Goal: Information Seeking & Learning: Learn about a topic

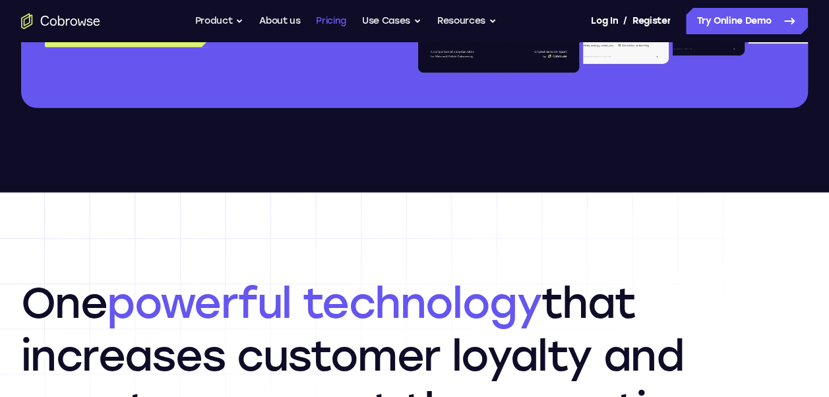
click at [327, 22] on link "Pricing" at bounding box center [331, 21] width 30 height 26
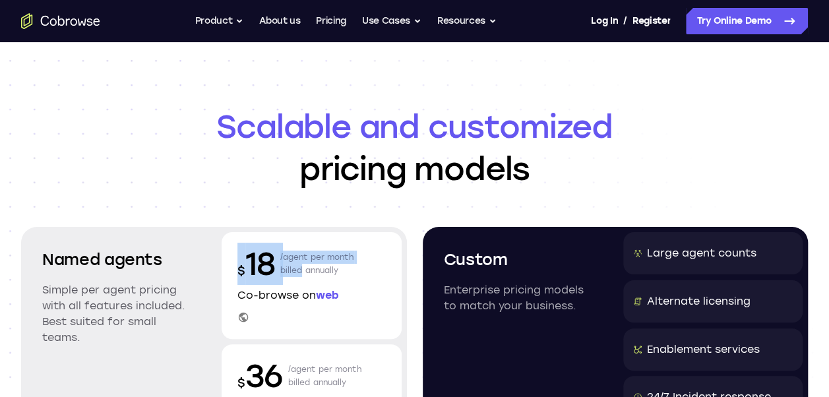
drag, startPoint x: 299, startPoint y: 272, endPoint x: 241, endPoint y: 255, distance: 60.9
click at [241, 255] on div "$ 18 /agent per month billed annually" at bounding box center [311, 264] width 148 height 42
drag, startPoint x: 241, startPoint y: 255, endPoint x: 307, endPoint y: 260, distance: 66.8
click at [307, 260] on p "/agent per month billed annually" at bounding box center [317, 264] width 74 height 42
click at [327, 268] on p "/agent per month billed annually" at bounding box center [317, 264] width 74 height 42
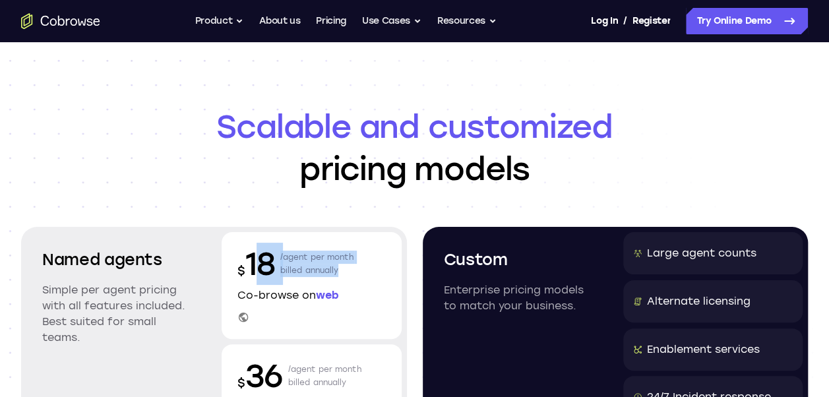
drag, startPoint x: 342, startPoint y: 272, endPoint x: 251, endPoint y: 256, distance: 92.3
click at [251, 256] on div "$ 18 /agent per month billed annually" at bounding box center [311, 264] width 148 height 42
drag, startPoint x: 251, startPoint y: 256, endPoint x: 314, endPoint y: 266, distance: 64.0
click at [314, 266] on p "/agent per month billed annually" at bounding box center [317, 264] width 74 height 42
click at [318, 265] on p "/agent per month billed annually" at bounding box center [317, 264] width 74 height 42
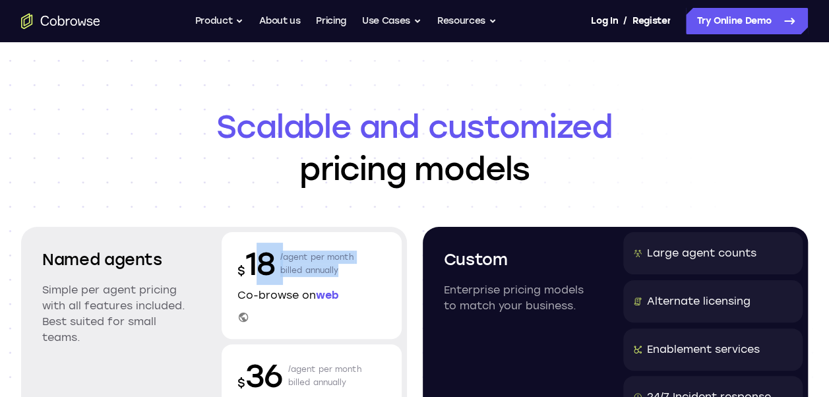
click at [316, 270] on p "/agent per month billed annually" at bounding box center [317, 264] width 74 height 42
drag, startPoint x: 283, startPoint y: 266, endPoint x: 249, endPoint y: 254, distance: 36.3
click at [249, 254] on div "$ 18 /agent per month billed annually" at bounding box center [311, 264] width 148 height 42
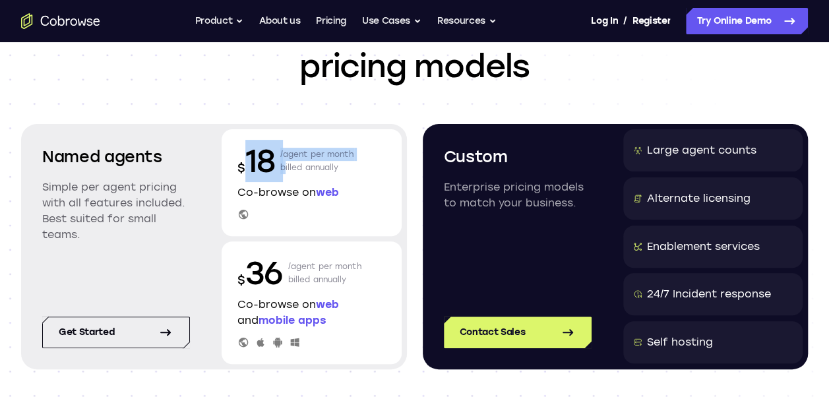
scroll to position [132, 0]
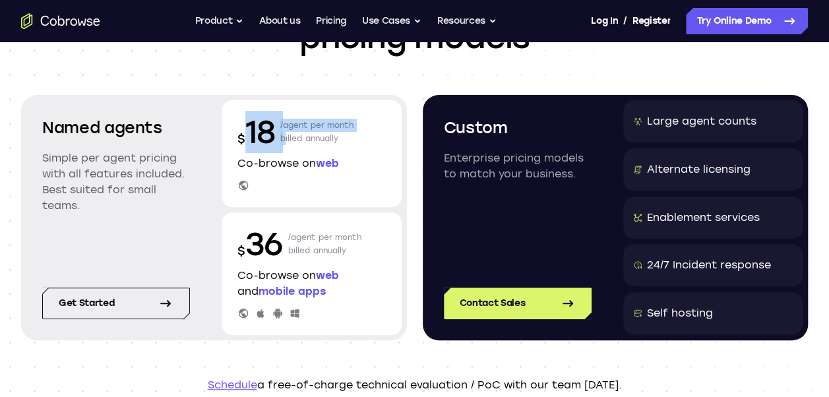
click at [305, 131] on p "/agent per month billed annually" at bounding box center [317, 132] width 74 height 42
click at [285, 125] on p "/agent per month billed annually" at bounding box center [317, 132] width 74 height 42
drag, startPoint x: 303, startPoint y: 129, endPoint x: 327, endPoint y: 137, distance: 25.8
click at [327, 137] on p "/agent per month billed annually" at bounding box center [317, 132] width 74 height 42
drag, startPoint x: 327, startPoint y: 137, endPoint x: 254, endPoint y: 125, distance: 73.5
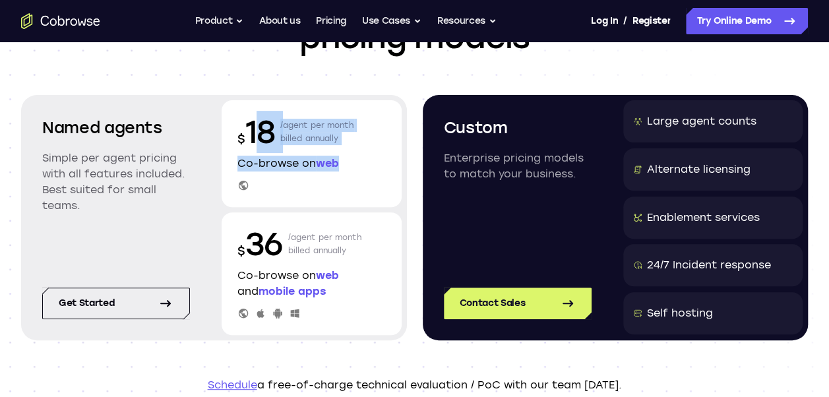
click at [254, 125] on div "$ 18 /agent per month billed annually Co-browse on web" at bounding box center [310, 153] width 179 height 107
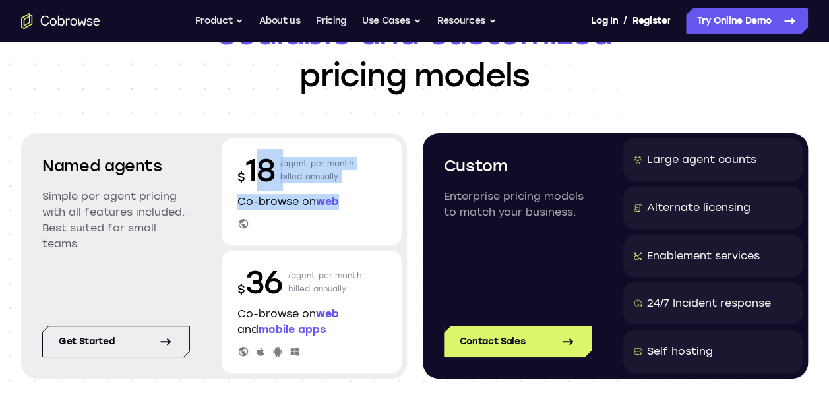
scroll to position [66, 0]
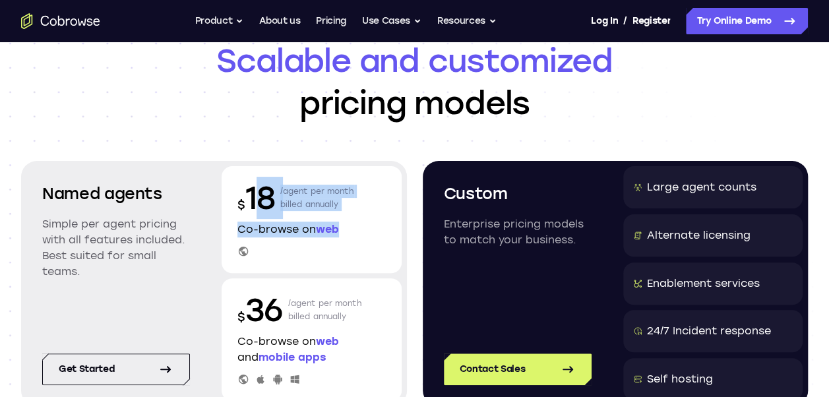
click at [268, 179] on p "$ 18" at bounding box center [255, 198] width 37 height 42
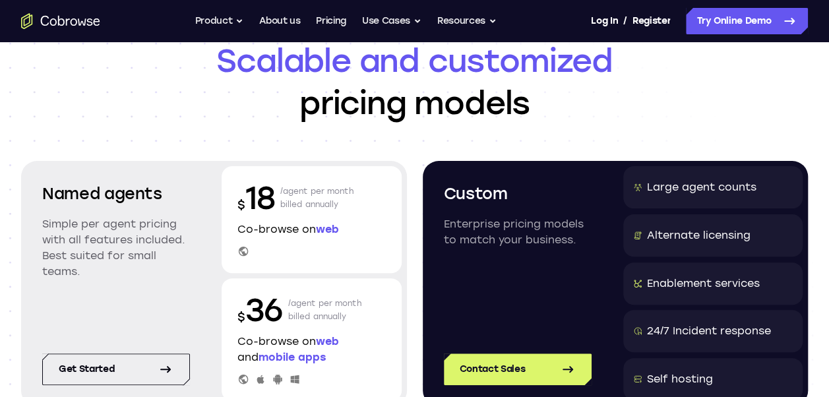
click at [268, 194] on p "$ 18" at bounding box center [255, 198] width 37 height 42
drag, startPoint x: 276, startPoint y: 199, endPoint x: 249, endPoint y: 194, distance: 27.5
click at [249, 194] on div "$ 18 /agent per month billed annually" at bounding box center [311, 198] width 148 height 42
drag, startPoint x: 249, startPoint y: 194, endPoint x: 312, endPoint y: 202, distance: 63.2
click at [312, 202] on p "/agent per month billed annually" at bounding box center [317, 198] width 74 height 42
